Goal: Transaction & Acquisition: Download file/media

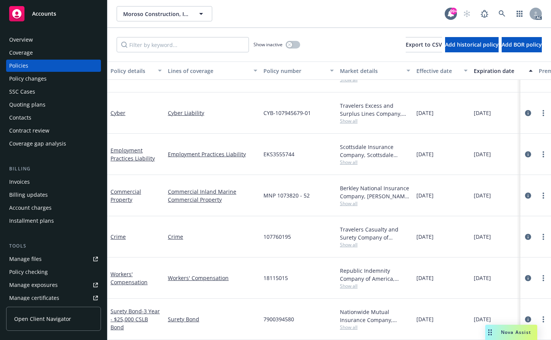
scroll to position [157, 0]
click at [128, 277] on link "Workers' Compensation" at bounding box center [128, 277] width 37 height 15
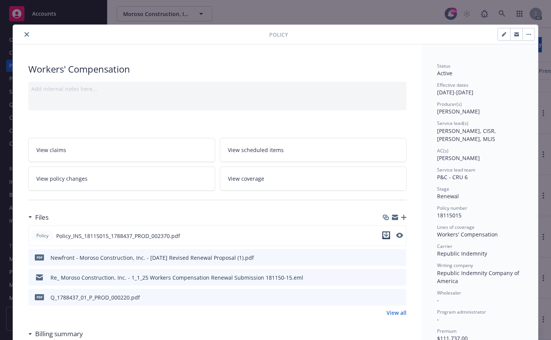
click at [384, 236] on icon "download file" at bounding box center [386, 234] width 5 height 5
click at [25, 34] on icon "close" at bounding box center [26, 34] width 5 height 5
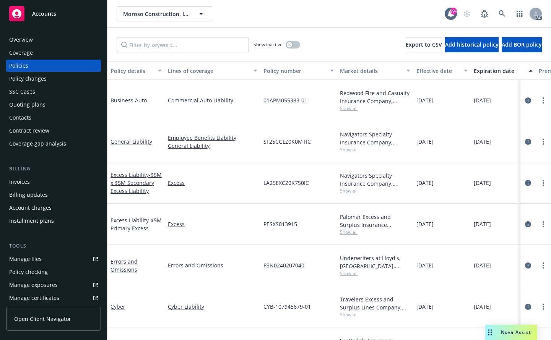
click at [27, 78] on div "Policy changes" at bounding box center [27, 79] width 37 height 12
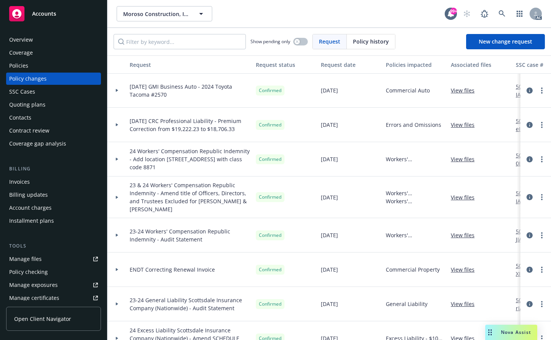
scroll to position [344, 0]
click at [19, 64] on div "Policies" at bounding box center [18, 66] width 19 height 12
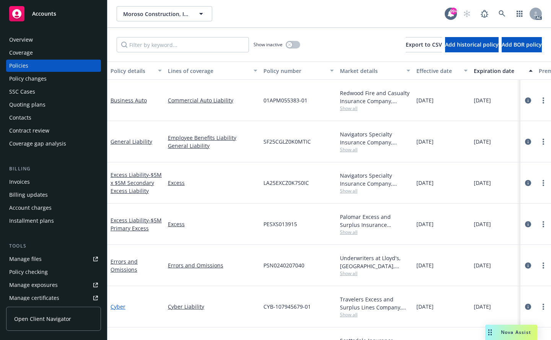
click at [119, 306] on link "Cyber" at bounding box center [117, 306] width 15 height 7
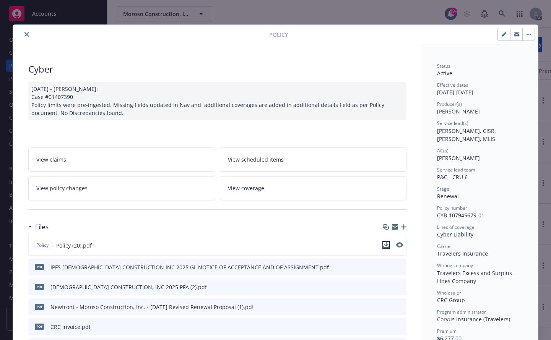
click at [383, 245] on icon "download file" at bounding box center [386, 245] width 6 height 6
drag, startPoint x: 23, startPoint y: 35, endPoint x: 113, endPoint y: 86, distance: 103.5
click at [24, 35] on icon "close" at bounding box center [26, 34] width 5 height 5
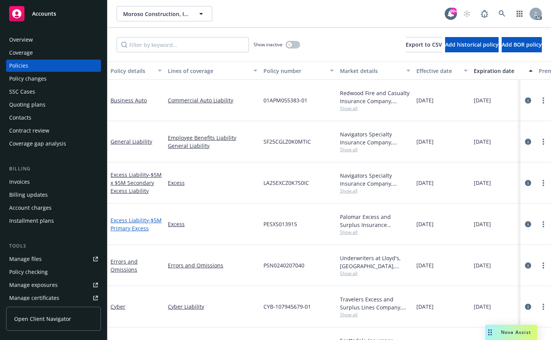
click at [129, 224] on span "- $5M Primary Excess" at bounding box center [135, 224] width 51 height 15
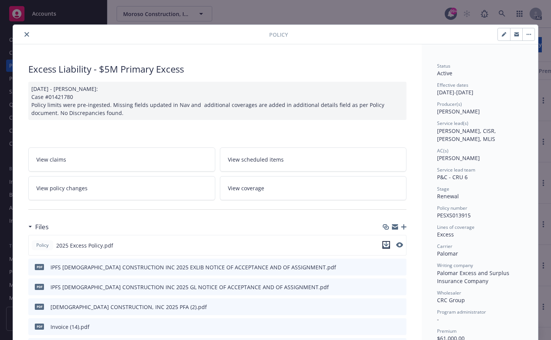
click at [383, 244] on icon "download file" at bounding box center [386, 245] width 6 height 6
click at [385, 243] on icon "download file" at bounding box center [386, 245] width 6 height 6
click at [25, 31] on button "close" at bounding box center [26, 34] width 9 height 9
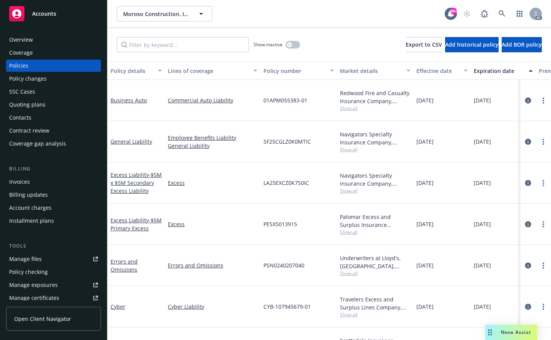
click at [19, 37] on div "Overview" at bounding box center [21, 40] width 24 height 12
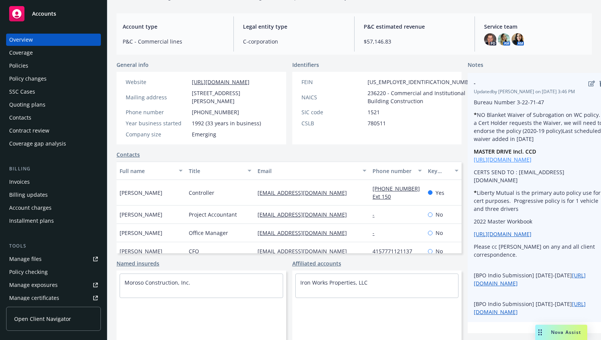
scroll to position [68, 0]
